Goal: Information Seeking & Learning: Learn about a topic

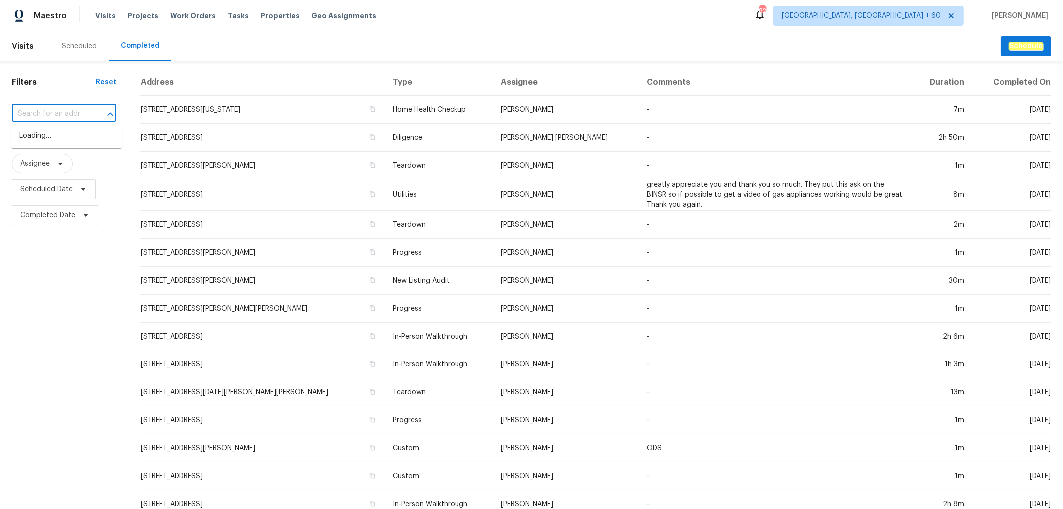
click at [71, 112] on input "text" at bounding box center [50, 113] width 76 height 15
paste input "[STREET_ADDRESS][DATE]"
type input "[STREET_ADDRESS][DATE]"
click at [55, 134] on li "[STREET_ADDRESS][DATE]" at bounding box center [66, 136] width 110 height 16
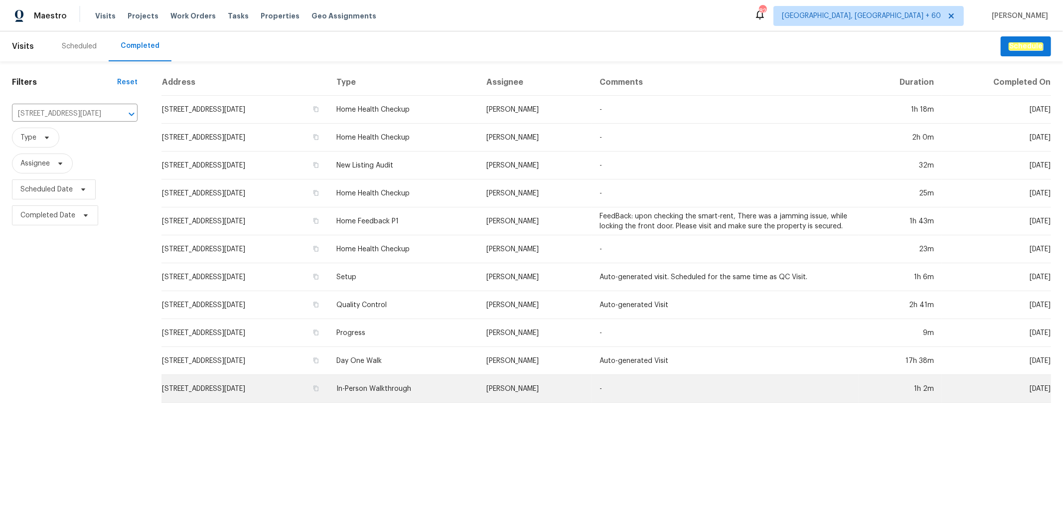
click at [479, 383] on td "In-Person Walkthrough" at bounding box center [403, 389] width 151 height 28
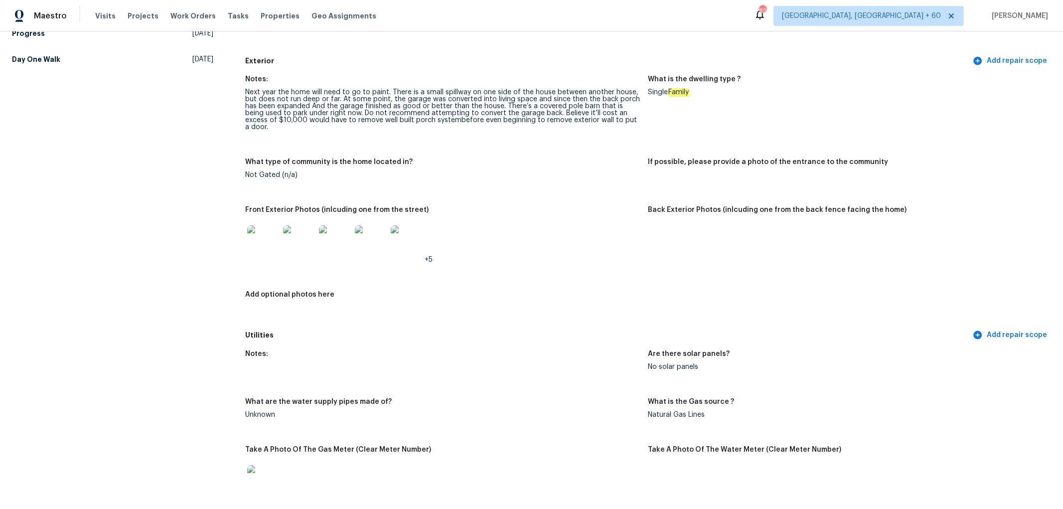
scroll to position [443, 0]
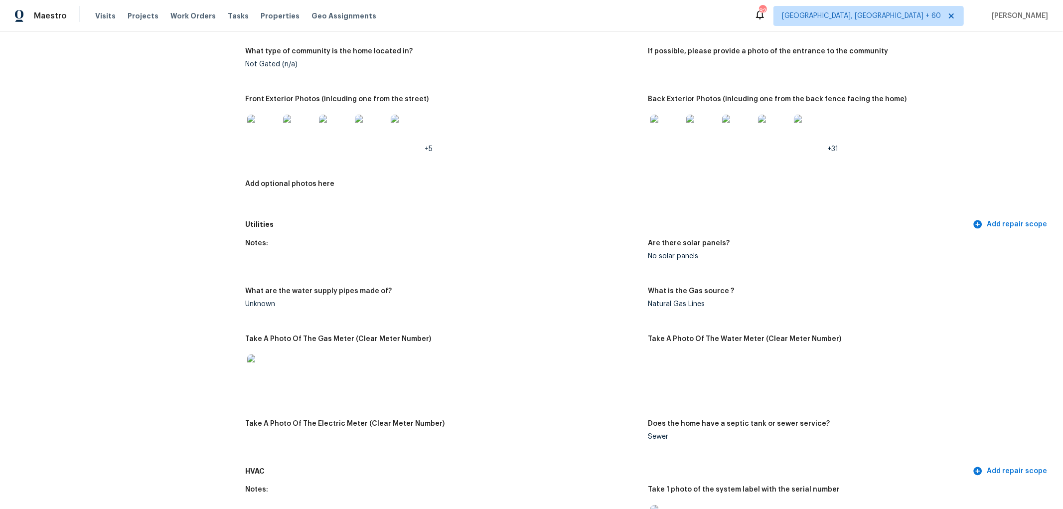
click at [659, 130] on img at bounding box center [666, 131] width 32 height 32
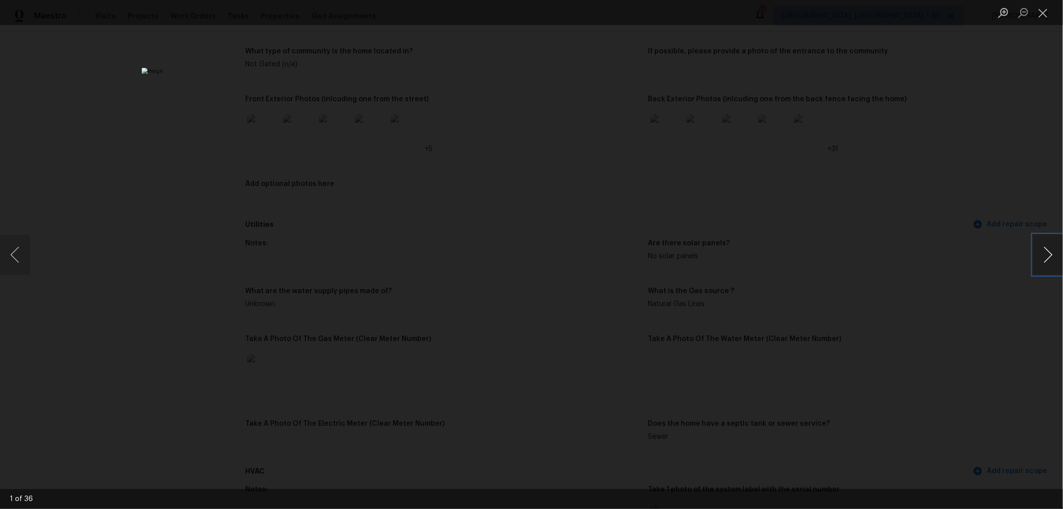
click at [1044, 257] on button "Next image" at bounding box center [1048, 255] width 30 height 40
click at [32, 250] on div "This image failed to load" at bounding box center [531, 254] width 1063 height 509
click at [20, 253] on button "Previous image" at bounding box center [15, 255] width 30 height 40
click at [1035, 245] on button "Next image" at bounding box center [1048, 255] width 30 height 40
click at [1044, 257] on button "Next image" at bounding box center [1048, 255] width 30 height 40
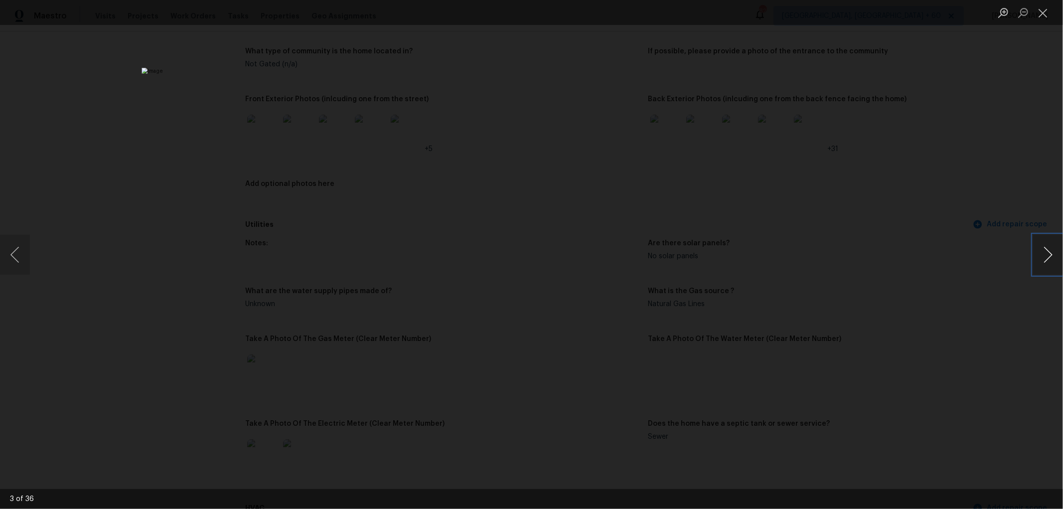
click at [1045, 257] on button "Next image" at bounding box center [1048, 255] width 30 height 40
click at [1057, 247] on button "Next image" at bounding box center [1048, 255] width 30 height 40
click at [1046, 263] on button "Next image" at bounding box center [1048, 255] width 30 height 40
click at [1054, 246] on button "Next image" at bounding box center [1048, 255] width 30 height 40
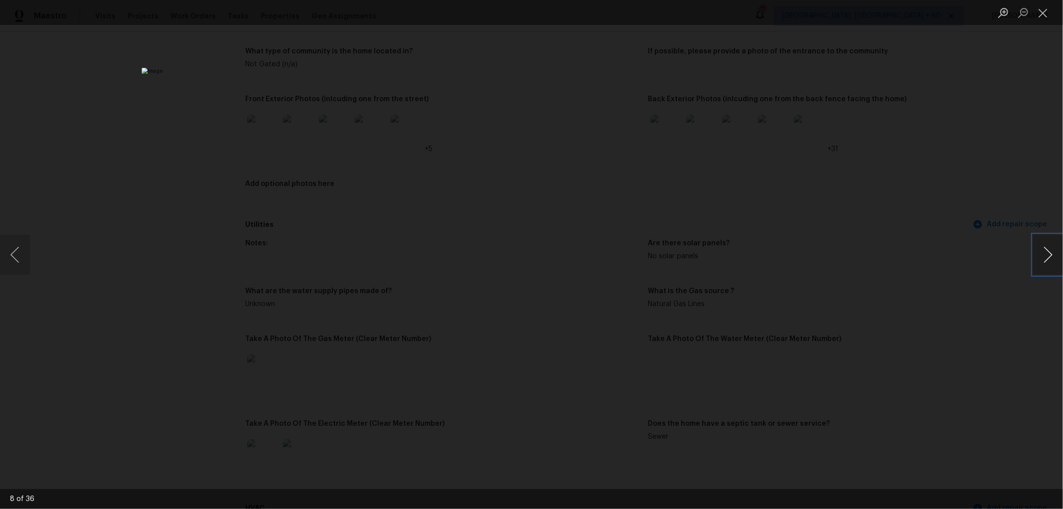
click at [1054, 246] on button "Next image" at bounding box center [1048, 255] width 30 height 40
click at [1040, 14] on button "Close lightbox" at bounding box center [1043, 12] width 20 height 17
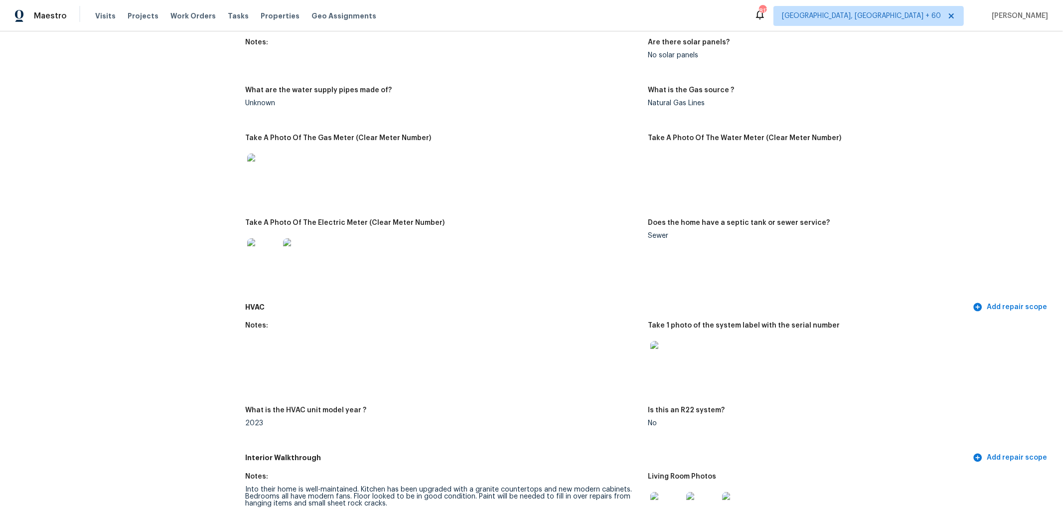
scroll to position [498, 0]
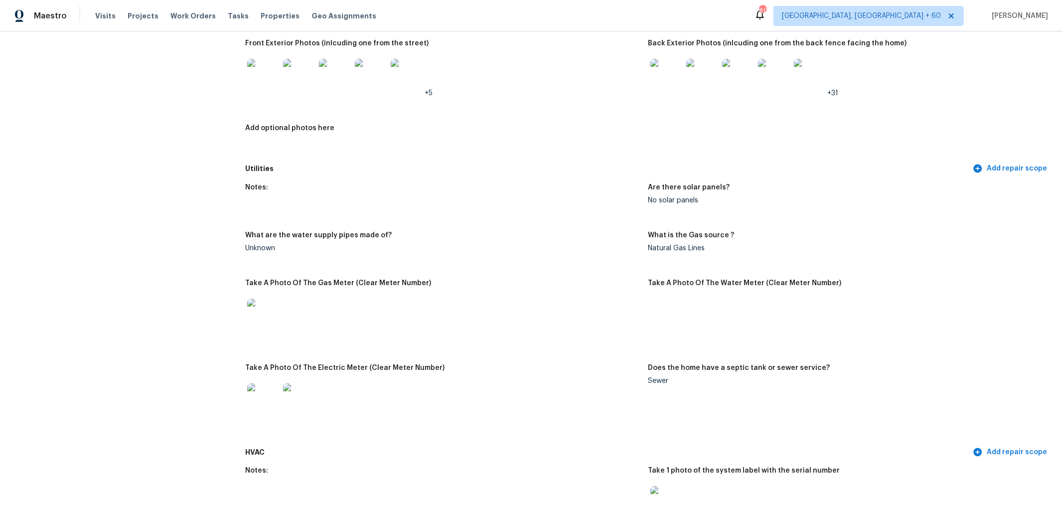
click at [832, 90] on span "+31" at bounding box center [833, 93] width 11 height 7
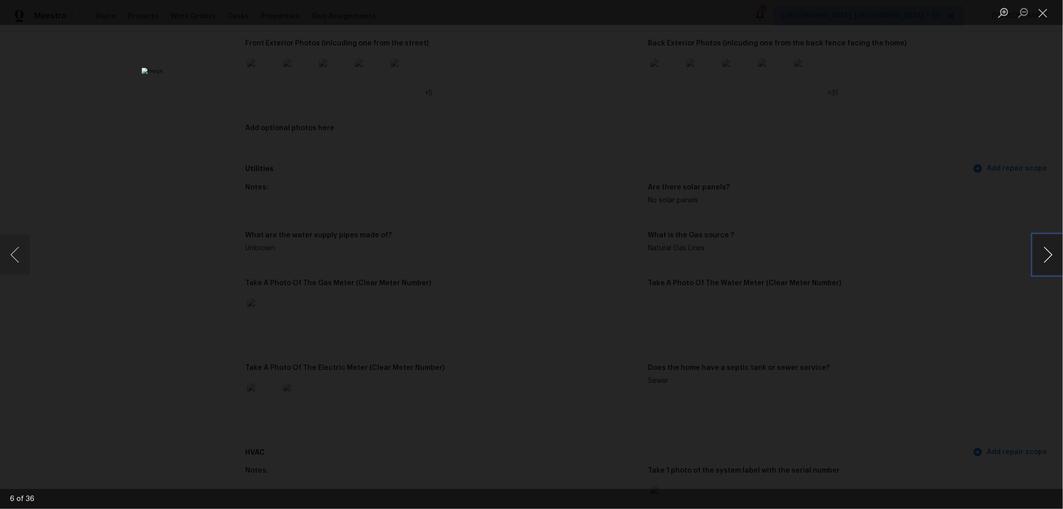
click at [1043, 250] on button "Next image" at bounding box center [1048, 255] width 30 height 40
click at [1049, 255] on button "Next image" at bounding box center [1048, 255] width 30 height 40
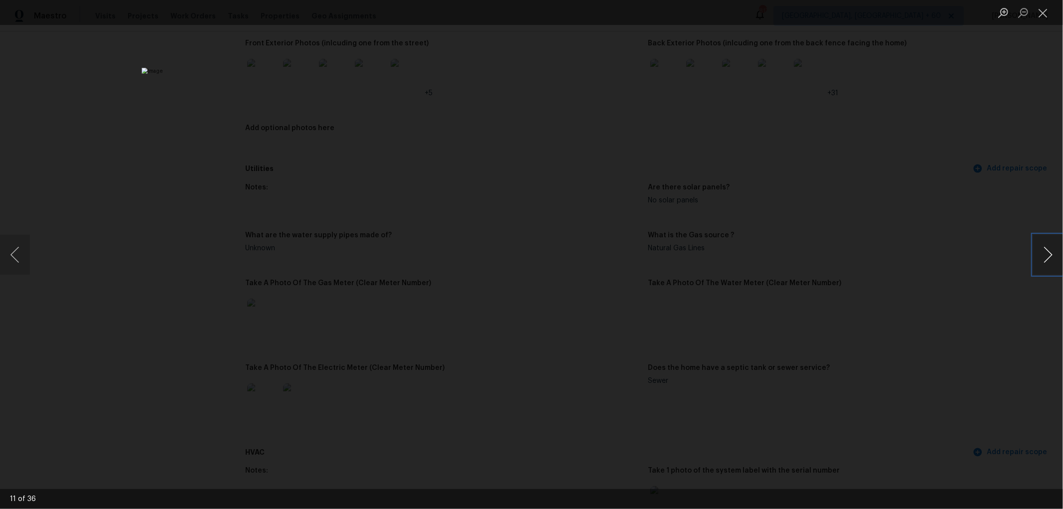
click at [1049, 255] on button "Next image" at bounding box center [1048, 255] width 30 height 40
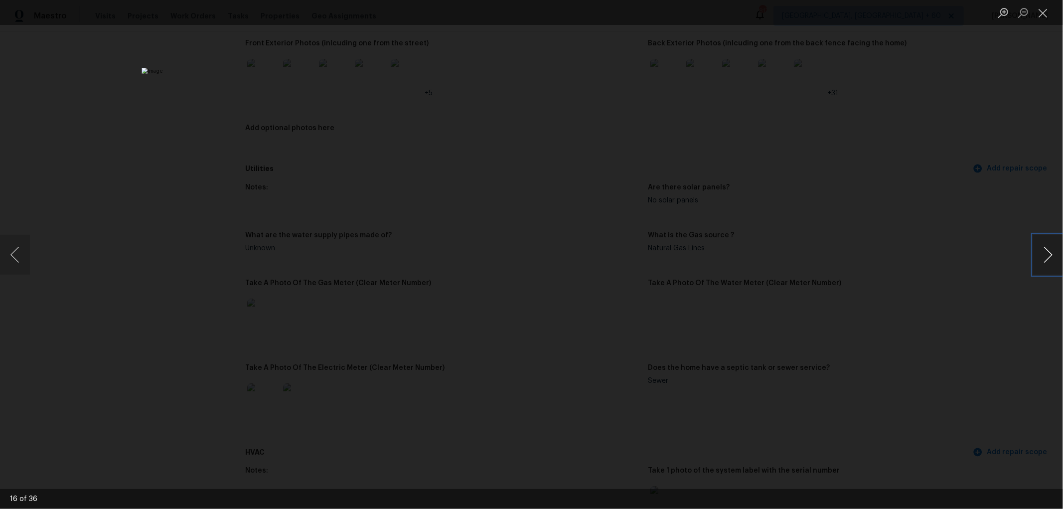
click at [1049, 255] on button "Next image" at bounding box center [1048, 255] width 30 height 40
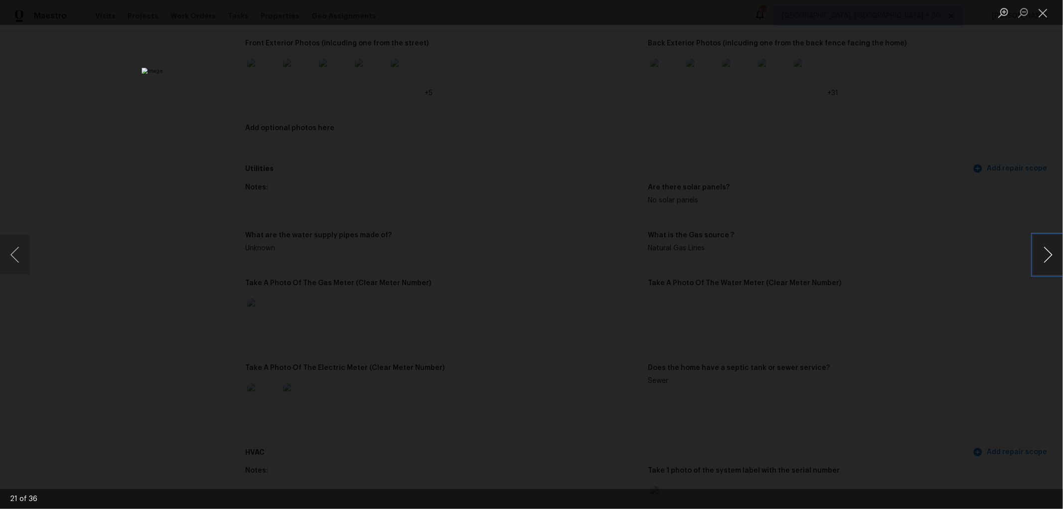
click at [1049, 255] on button "Next image" at bounding box center [1048, 255] width 30 height 40
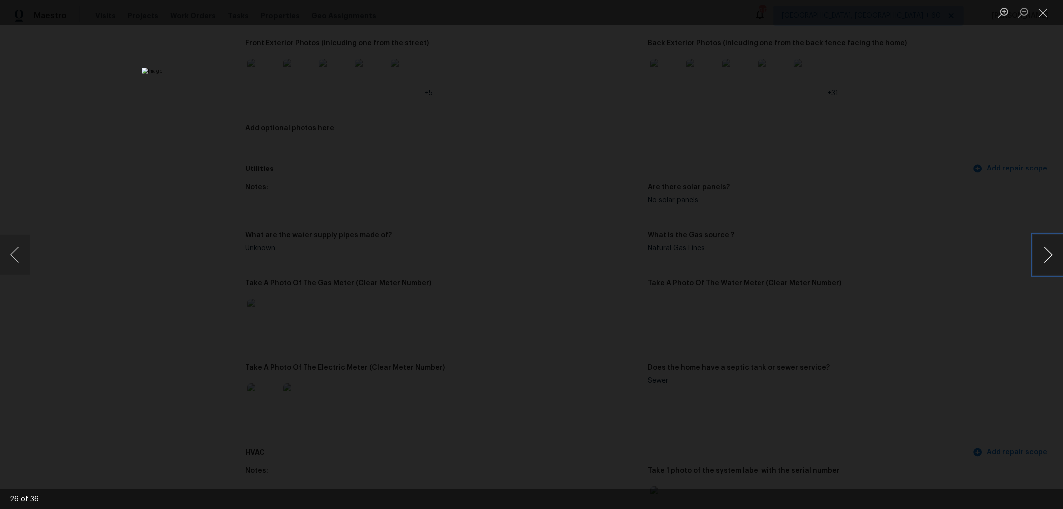
click at [1049, 255] on button "Next image" at bounding box center [1048, 255] width 30 height 40
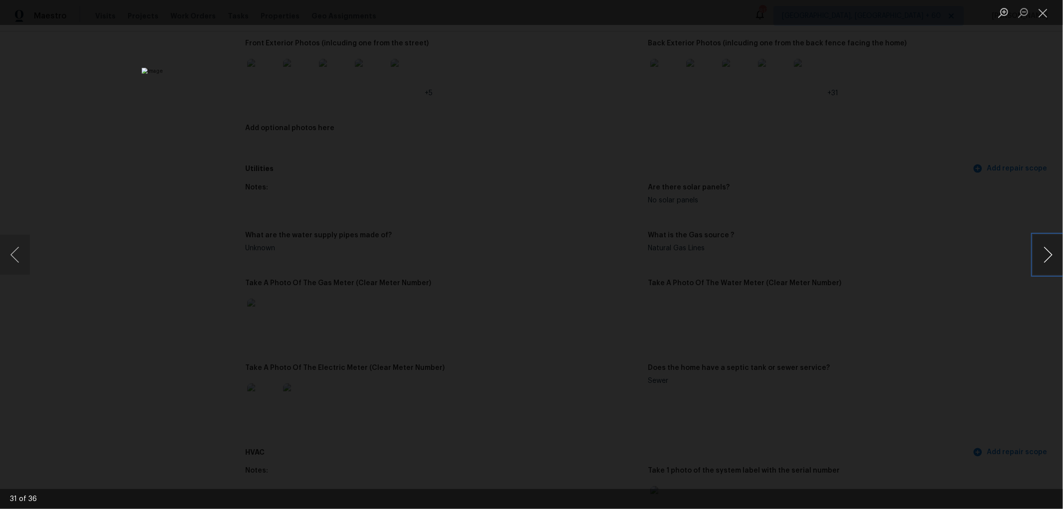
click at [1049, 255] on button "Next image" at bounding box center [1048, 255] width 30 height 40
click at [1039, 12] on button "Close lightbox" at bounding box center [1043, 12] width 20 height 17
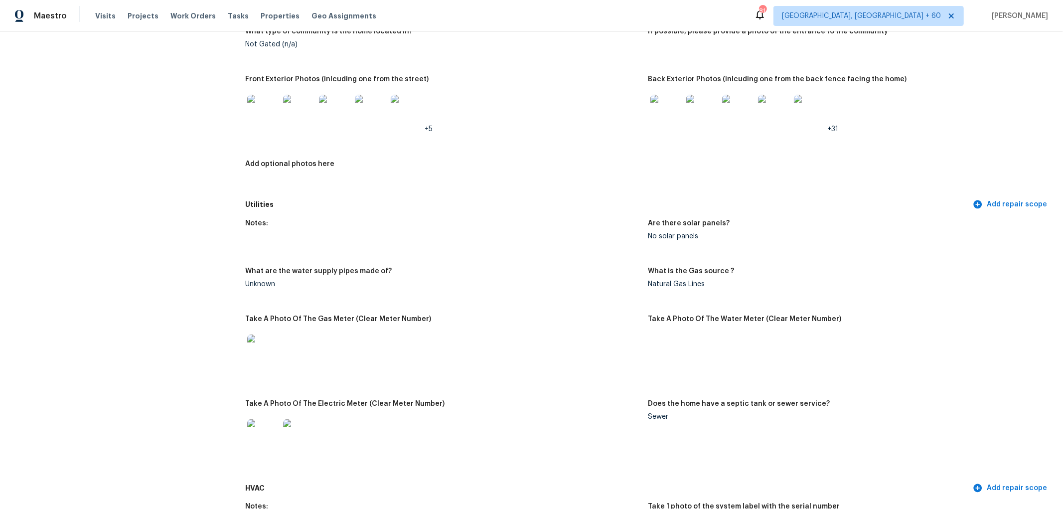
scroll to position [443, 0]
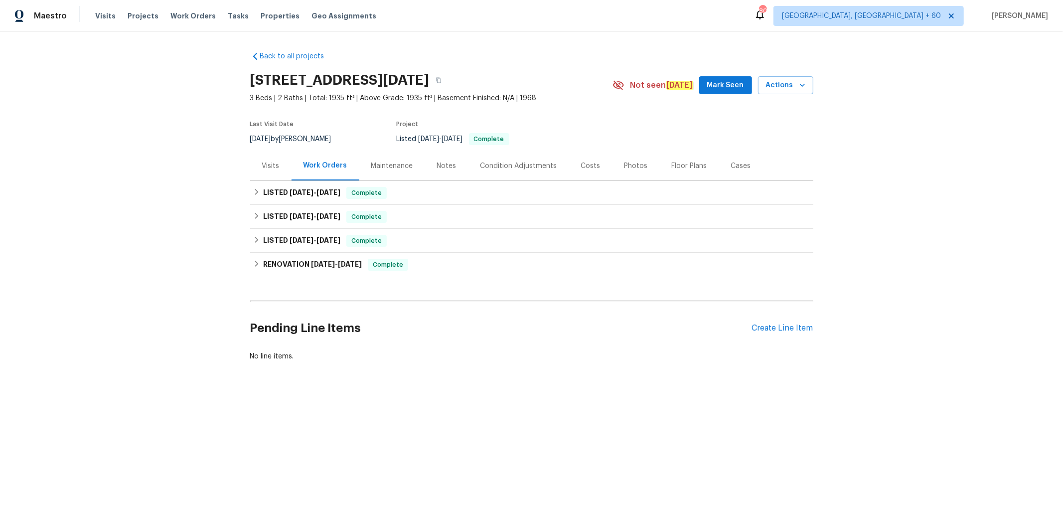
click at [633, 162] on div "Photos" at bounding box center [636, 166] width 23 height 10
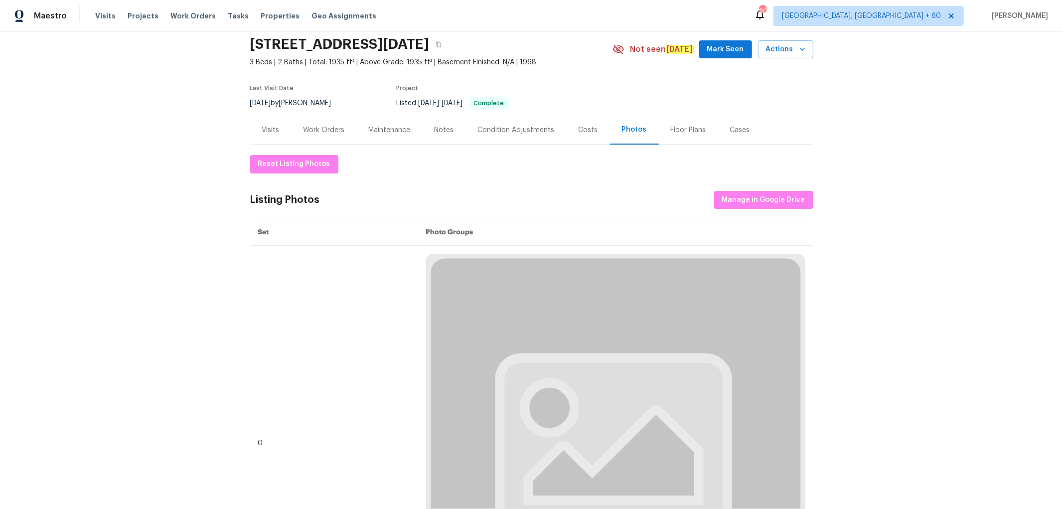
scroll to position [55, 0]
